Goal: Navigation & Orientation: Find specific page/section

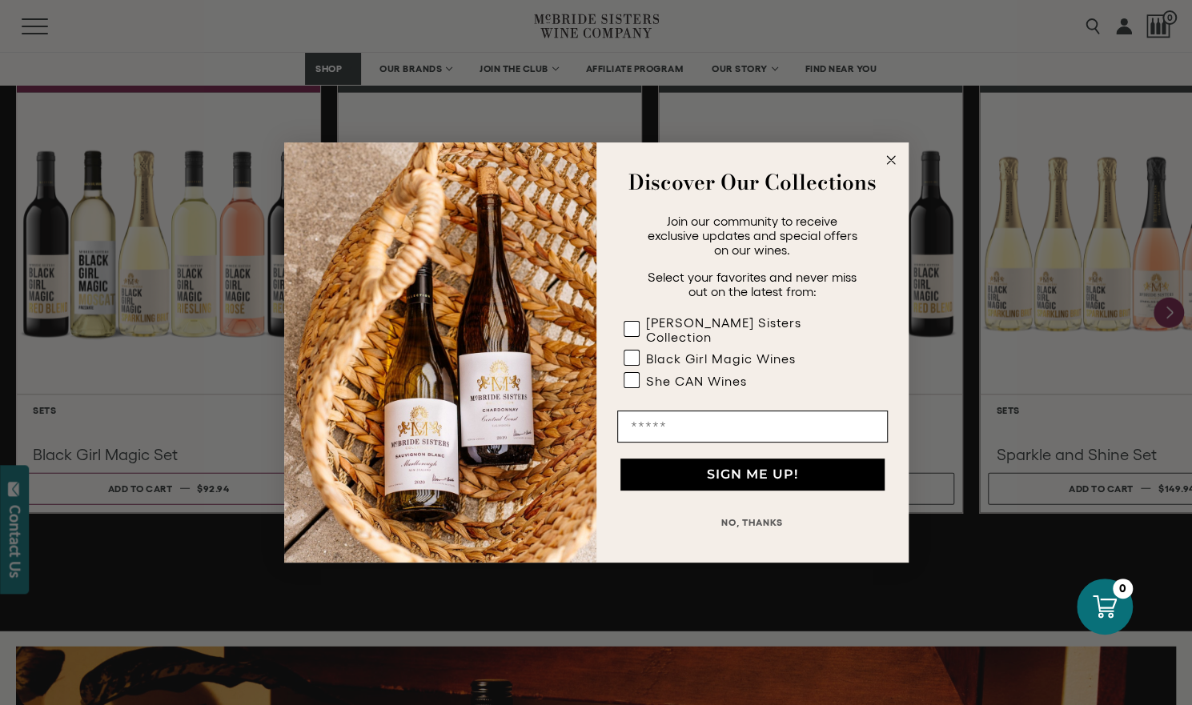
scroll to position [2223, 0]
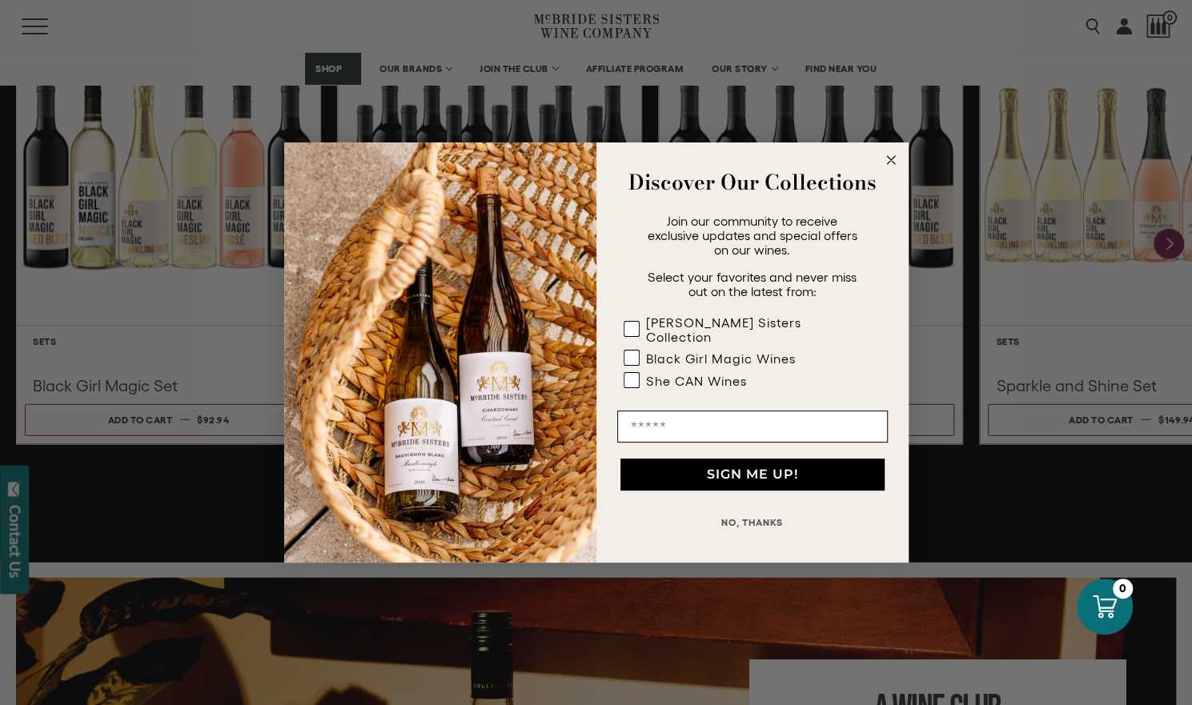
click at [891, 166] on circle "Close dialog" at bounding box center [890, 160] width 18 height 18
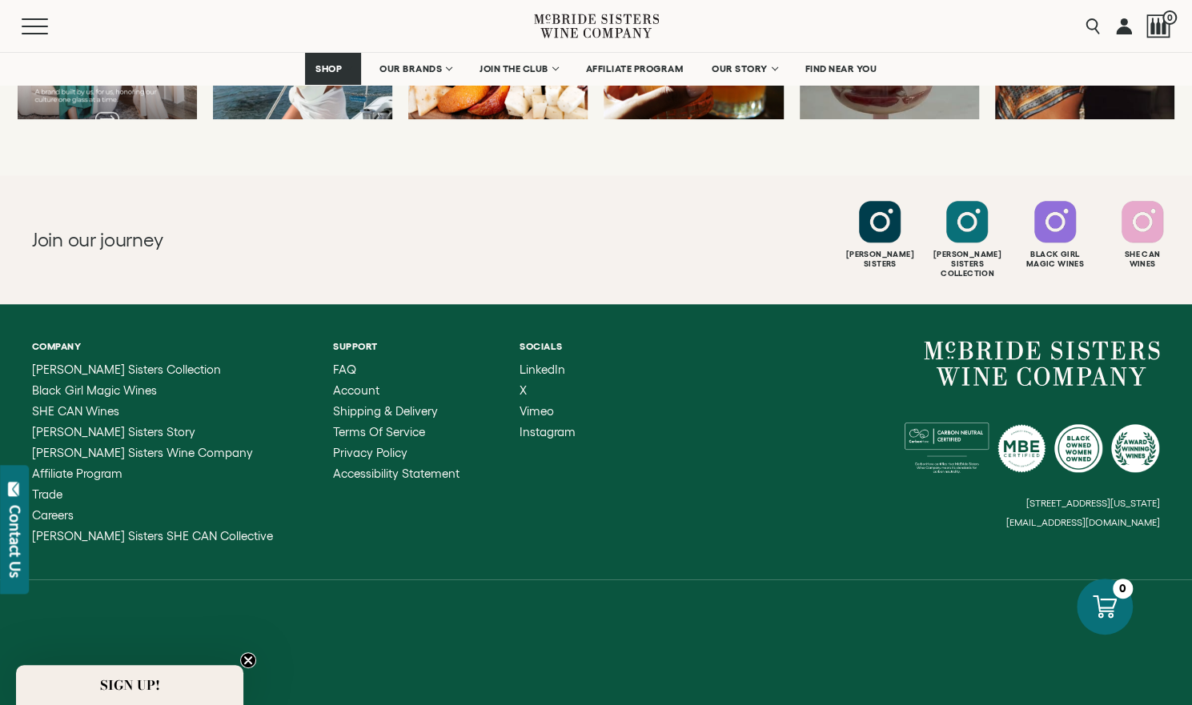
scroll to position [4362, 0]
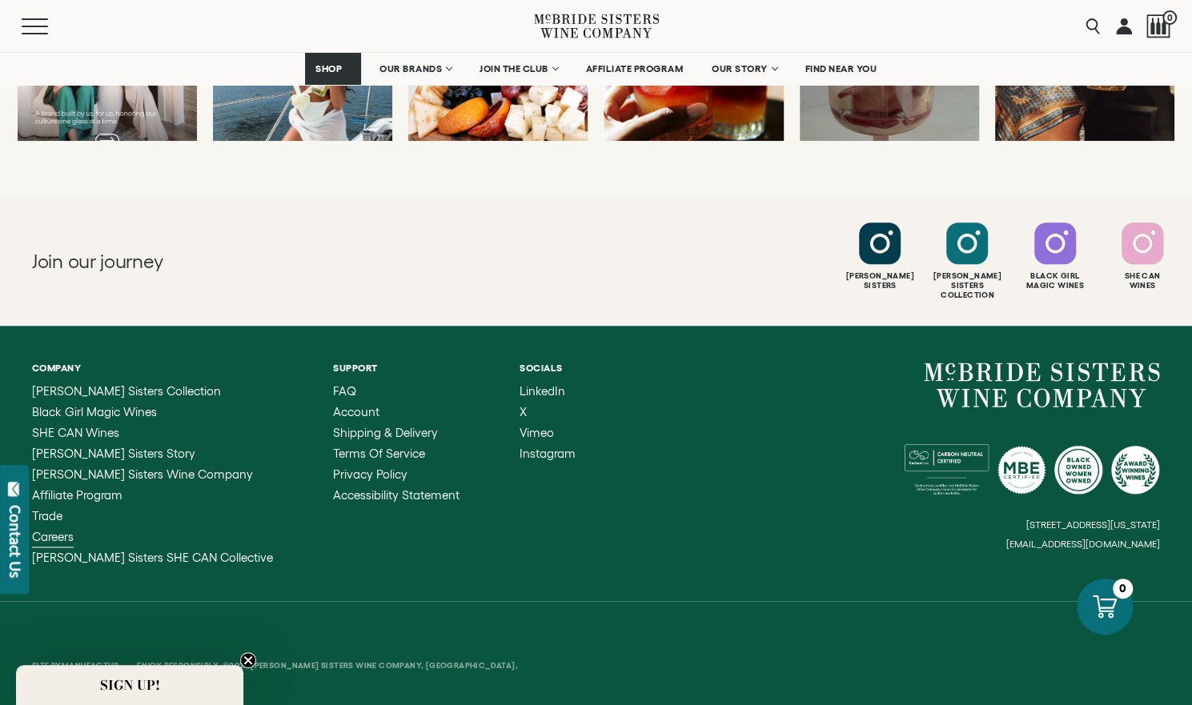
click at [62, 530] on span "Careers" at bounding box center [53, 537] width 42 height 14
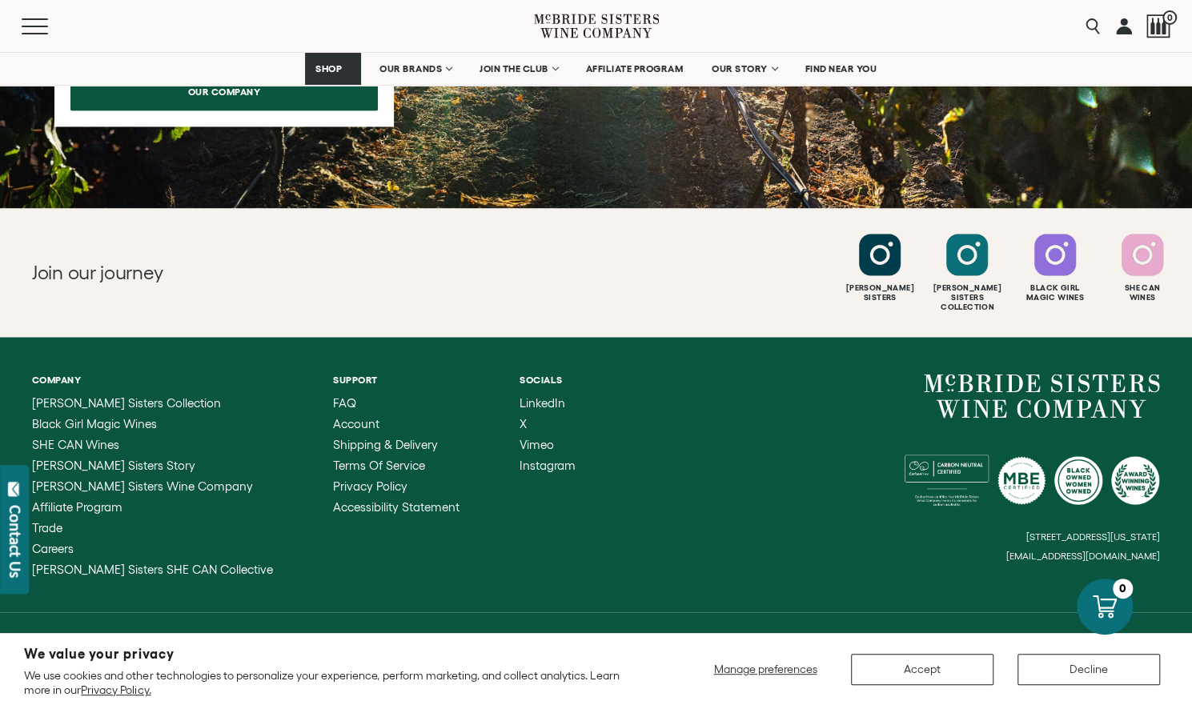
scroll to position [1521, 0]
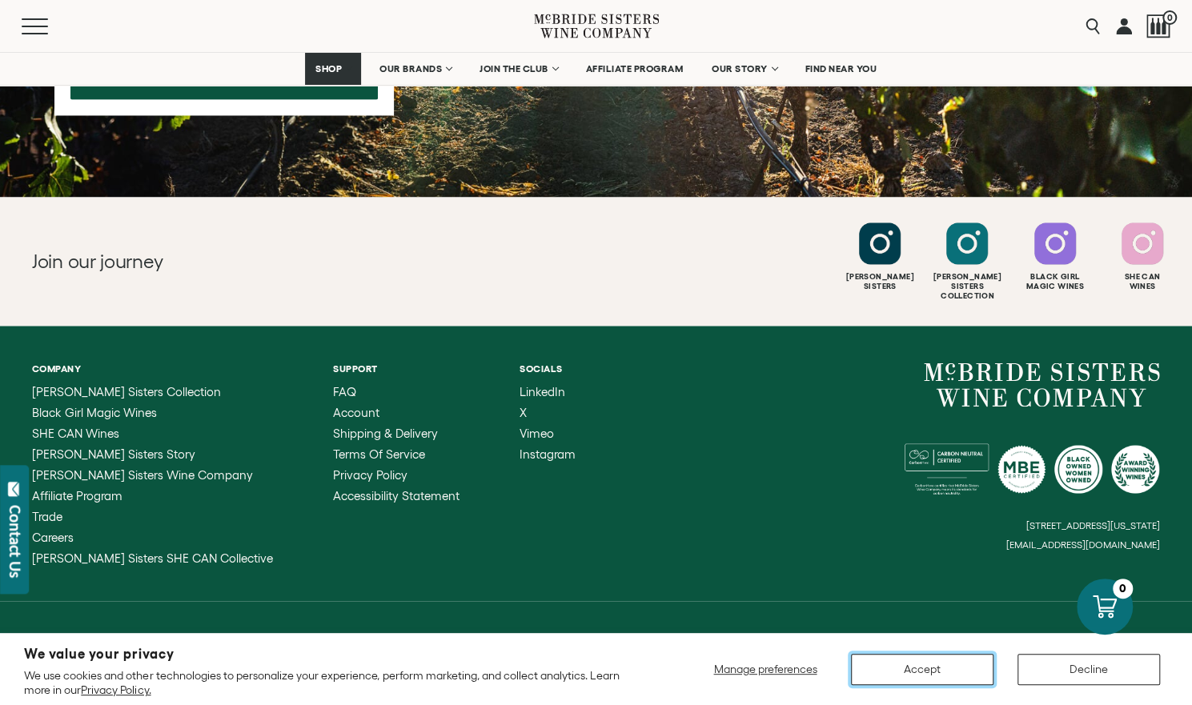
click at [855, 668] on button "Accept" at bounding box center [922, 669] width 142 height 31
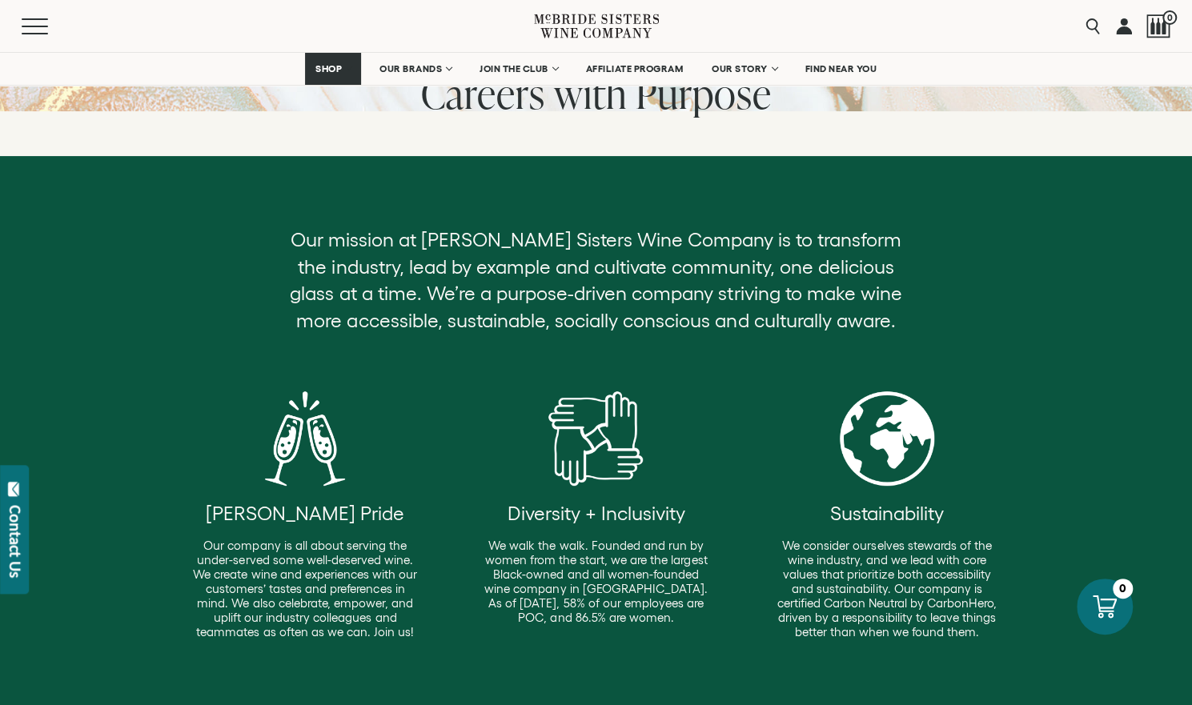
scroll to position [0, 0]
